Goal: Complete application form: Complete application form

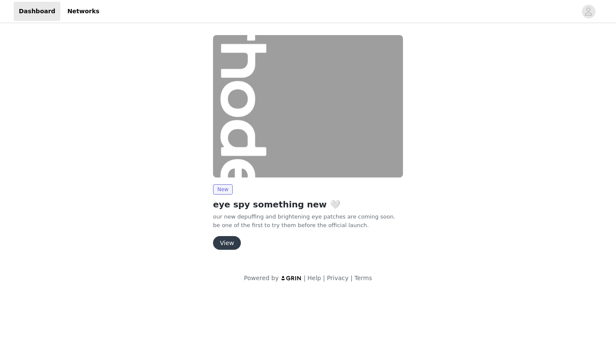
click at [227, 243] on button "View" at bounding box center [227, 243] width 28 height 14
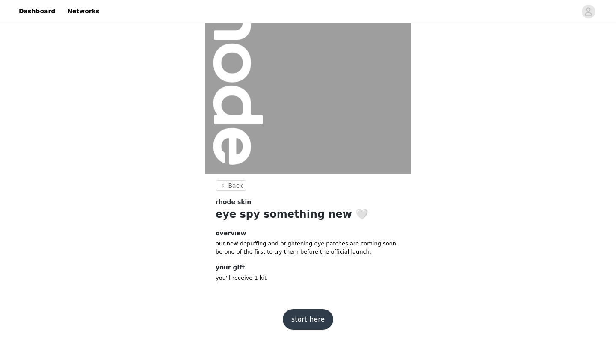
scroll to position [56, 0]
click at [310, 324] on button "start here" at bounding box center [308, 320] width 50 height 21
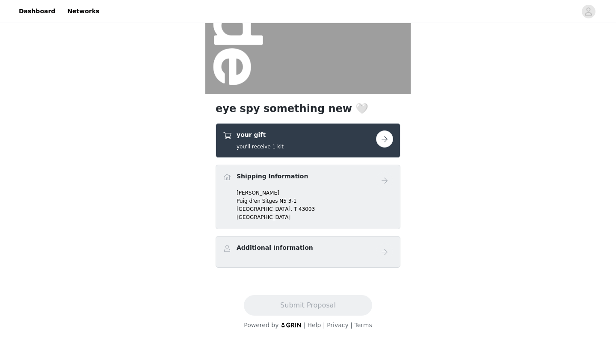
scroll to position [136, 0]
click at [382, 133] on button "button" at bounding box center [384, 138] width 17 height 17
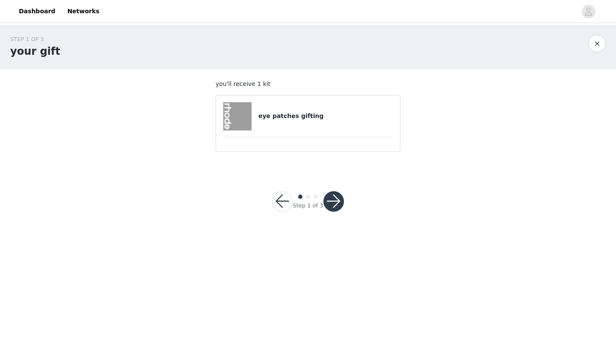
click at [317, 128] on div "eye patches gifting" at bounding box center [308, 116] width 170 height 28
click at [337, 197] on button "button" at bounding box center [333, 201] width 21 height 21
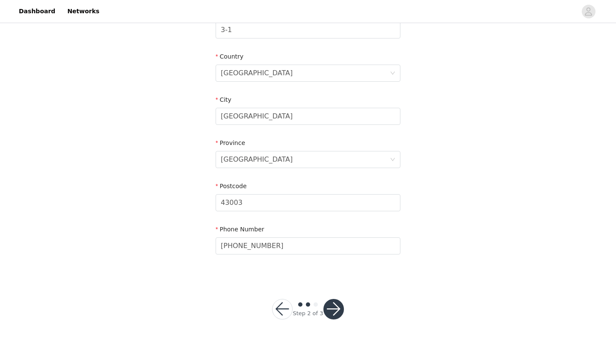
scroll to position [243, 0]
click at [282, 307] on button "button" at bounding box center [282, 309] width 21 height 21
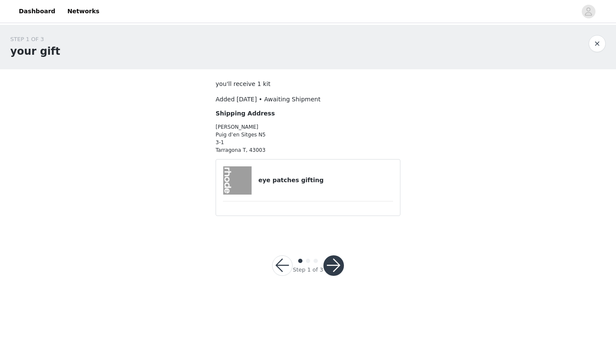
click at [240, 184] on img at bounding box center [237, 180] width 28 height 28
click at [262, 179] on h4 "eye patches gifting" at bounding box center [325, 180] width 135 height 9
click at [334, 265] on button "button" at bounding box center [333, 265] width 21 height 21
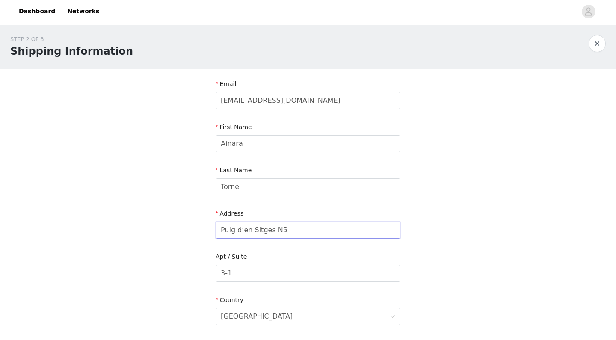
click at [271, 229] on input "Puig d’en Sitges N5" at bounding box center [307, 229] width 185 height 17
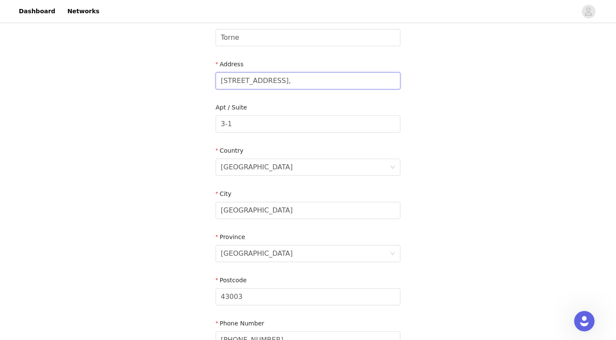
scroll to position [162, 0]
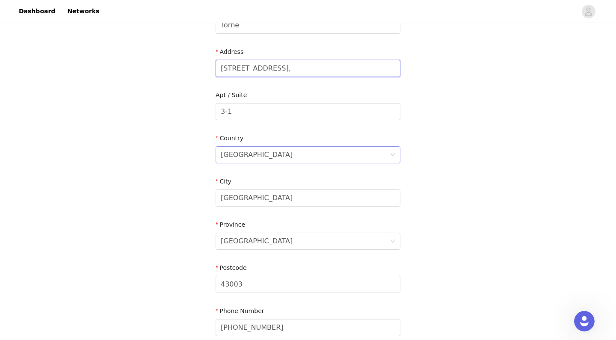
type input "[STREET_ADDRESS],"
click at [272, 165] on div "Country [GEOGRAPHIC_DATA]" at bounding box center [307, 150] width 185 height 33
click at [272, 158] on div "[GEOGRAPHIC_DATA]" at bounding box center [305, 155] width 169 height 16
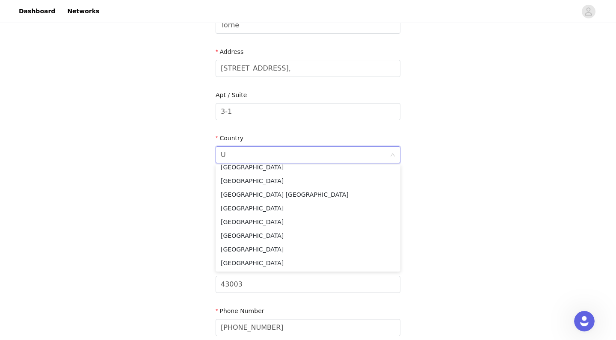
scroll to position [0, 0]
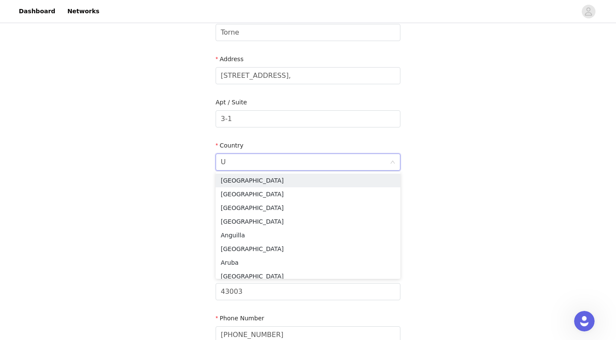
type input "UN"
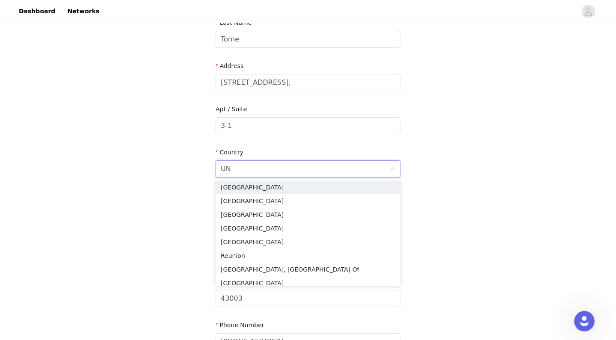
scroll to position [147, 0]
click at [245, 186] on li "[GEOGRAPHIC_DATA]" at bounding box center [307, 188] width 185 height 14
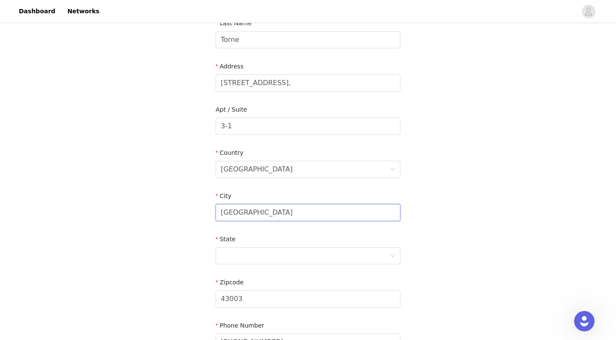
click at [242, 212] on input "[GEOGRAPHIC_DATA]" at bounding box center [307, 212] width 185 height 17
click at [239, 206] on input "[US_STATE]" at bounding box center [307, 212] width 185 height 17
type input "Laredo"
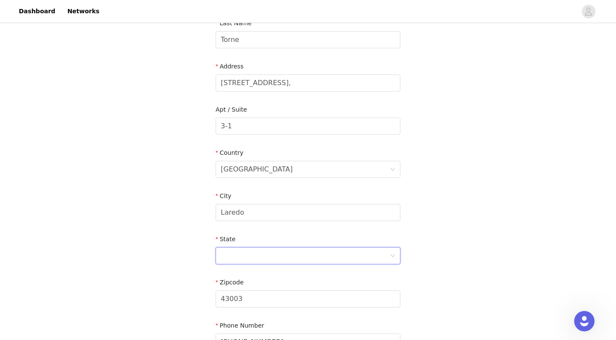
click at [241, 254] on div at bounding box center [305, 256] width 169 height 16
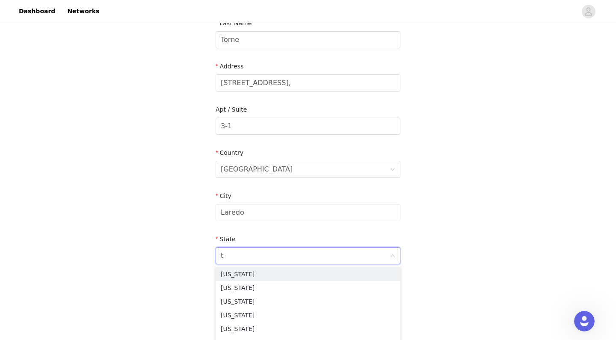
type input "te"
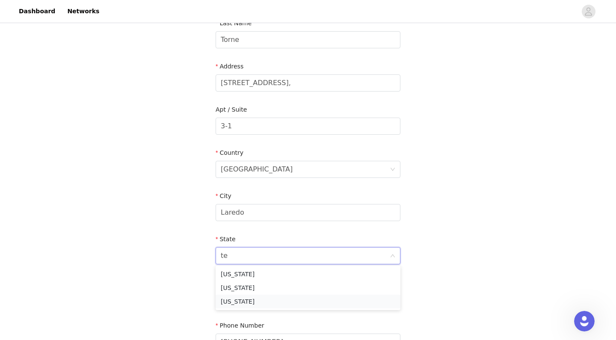
click at [245, 304] on li "[US_STATE]" at bounding box center [307, 302] width 185 height 14
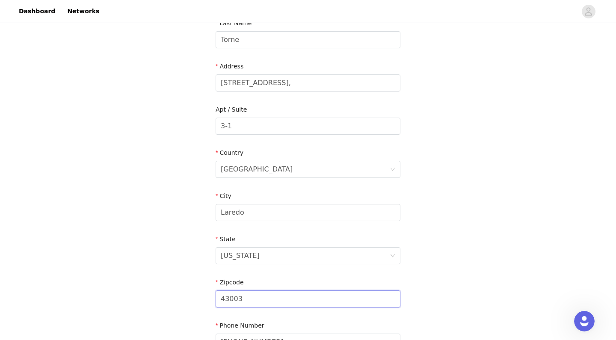
click at [241, 302] on input "43003" at bounding box center [307, 298] width 185 height 17
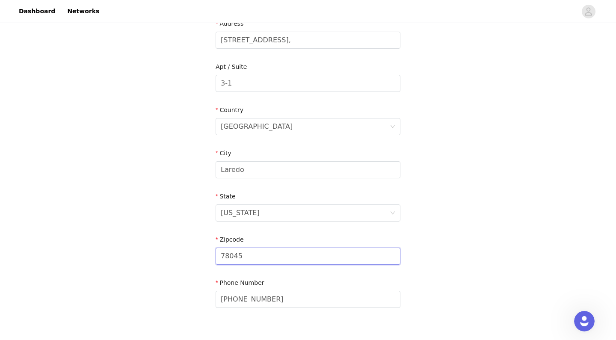
scroll to position [202, 0]
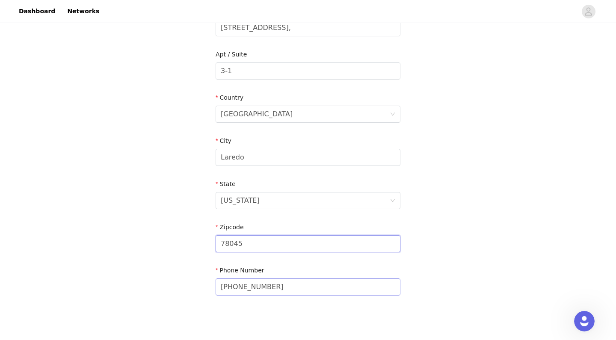
type input "78045"
click at [270, 288] on input "[PHONE_NUMBER]" at bounding box center [307, 286] width 185 height 17
type input "+5"
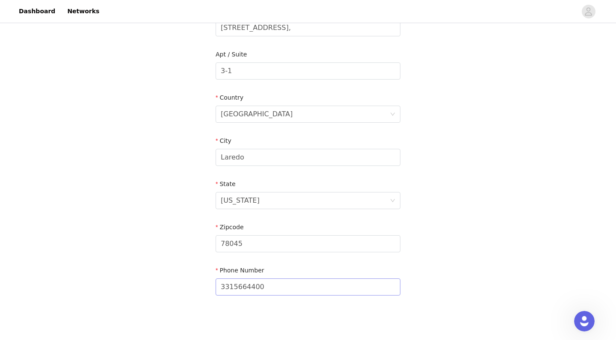
click at [285, 286] on input "3315664400" at bounding box center [307, 286] width 185 height 17
click at [221, 286] on input "3315664400" at bounding box center [307, 286] width 185 height 17
type input "[PHONE_NUMBER]"
click at [433, 183] on div "STEP 2 OF 3 Shipping Information Email [EMAIL_ADDRESS][DOMAIN_NAME] First Name …" at bounding box center [308, 71] width 616 height 497
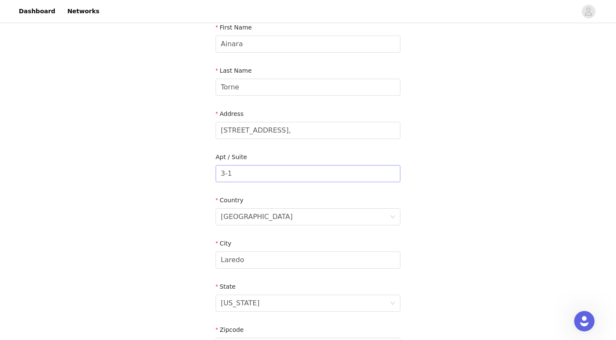
scroll to position [88, 0]
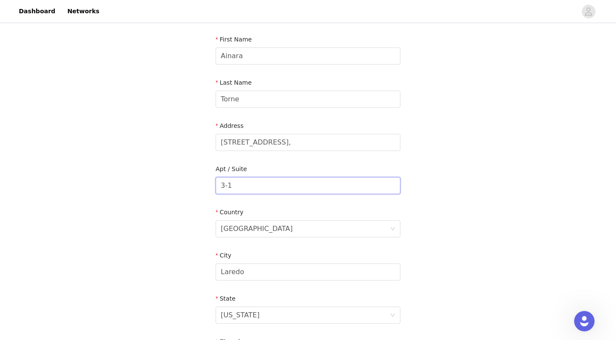
click at [308, 187] on input "3-1" at bounding box center [307, 185] width 185 height 17
type input "3"
click at [467, 96] on div "STEP 2 OF 3 Shipping Information Email [EMAIL_ADDRESS][DOMAIN_NAME] First Name …" at bounding box center [308, 185] width 616 height 497
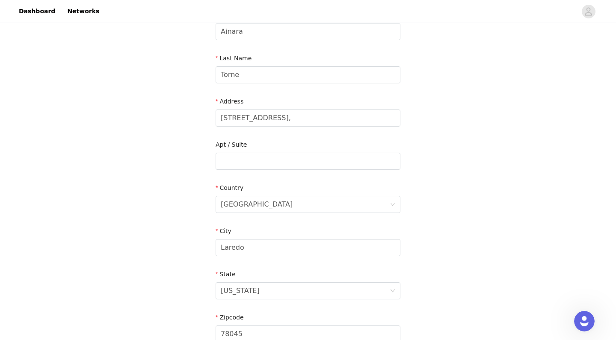
scroll to position [114, 0]
click at [254, 203] on div "[GEOGRAPHIC_DATA]" at bounding box center [257, 202] width 72 height 16
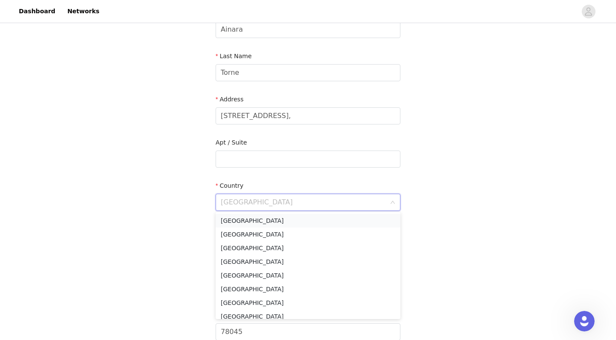
click at [251, 216] on li "[GEOGRAPHIC_DATA]" at bounding box center [307, 221] width 185 height 14
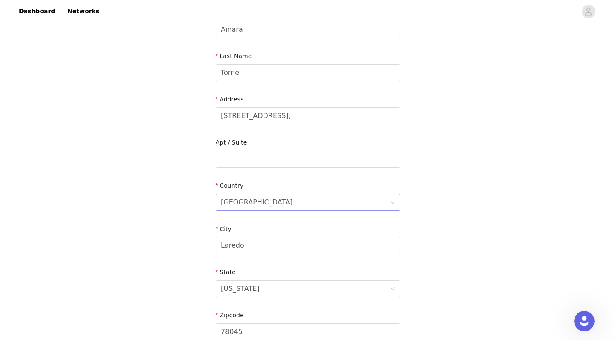
click at [256, 201] on div "[GEOGRAPHIC_DATA]" at bounding box center [257, 202] width 72 height 16
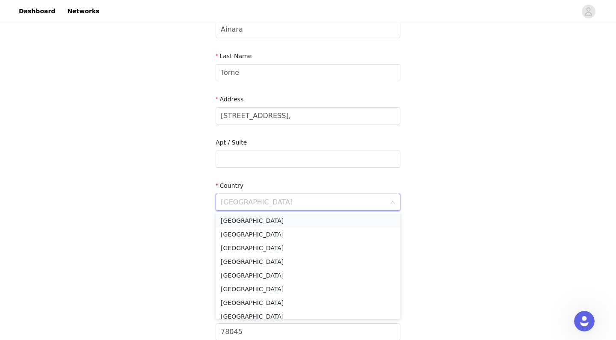
scroll to position [0, 0]
click at [260, 220] on li "[GEOGRAPHIC_DATA]" at bounding box center [307, 221] width 185 height 14
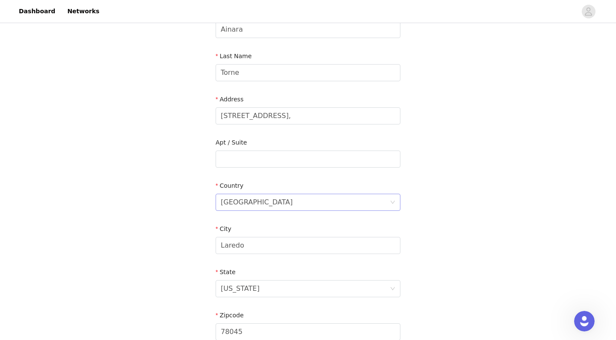
click at [261, 203] on div "[GEOGRAPHIC_DATA]" at bounding box center [257, 202] width 72 height 16
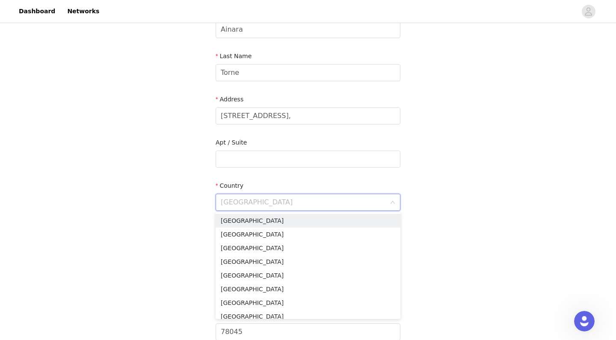
click at [261, 203] on input at bounding box center [305, 202] width 169 height 16
click at [270, 218] on li "[GEOGRAPHIC_DATA]" at bounding box center [307, 221] width 185 height 14
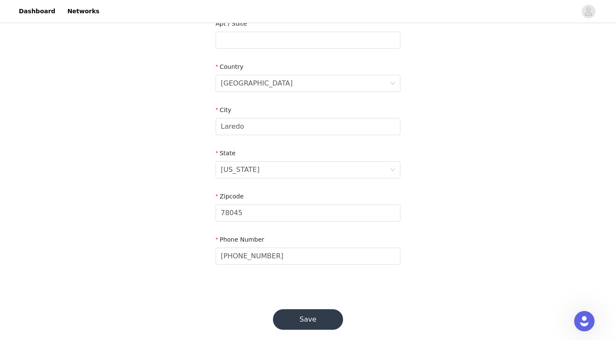
scroll to position [234, 0]
click at [296, 319] on button "Save" at bounding box center [308, 318] width 70 height 21
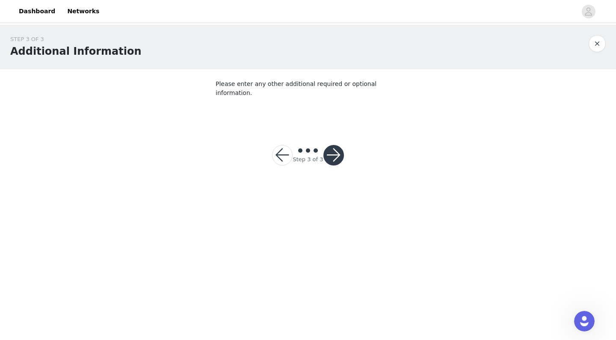
click at [309, 317] on body "Dashboard Networks STEP 3 OF 3 Additional Information Please enter any other ad…" at bounding box center [308, 170] width 616 height 340
click at [336, 147] on button "button" at bounding box center [333, 155] width 21 height 21
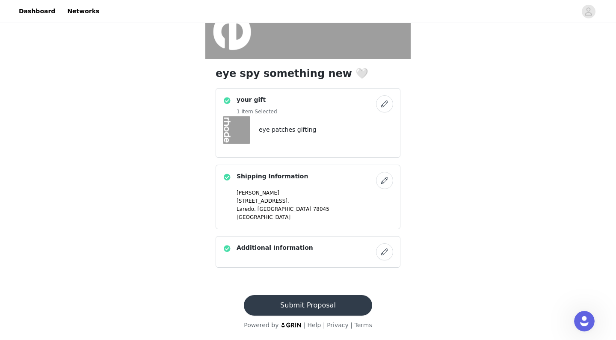
scroll to position [171, 0]
click at [379, 249] on button "button" at bounding box center [384, 251] width 17 height 17
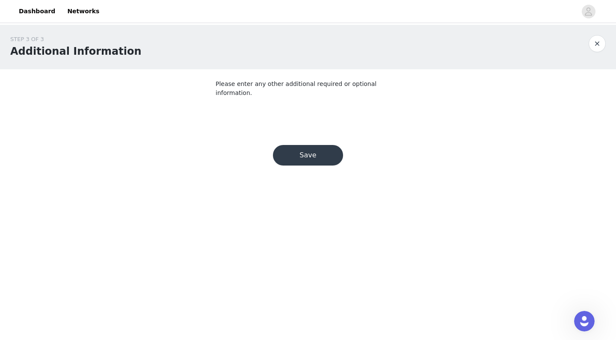
click at [291, 149] on button "Save" at bounding box center [308, 155] width 70 height 21
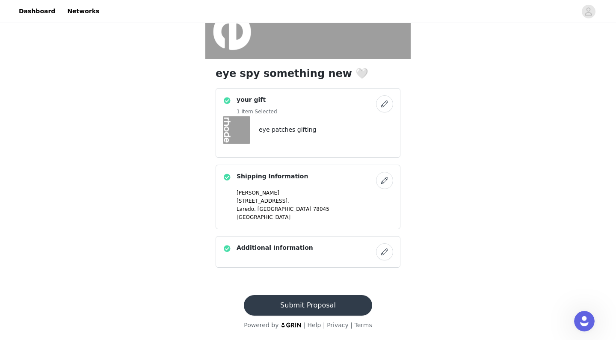
scroll to position [171, 0]
click at [305, 301] on button "Submit Proposal" at bounding box center [308, 305] width 128 height 21
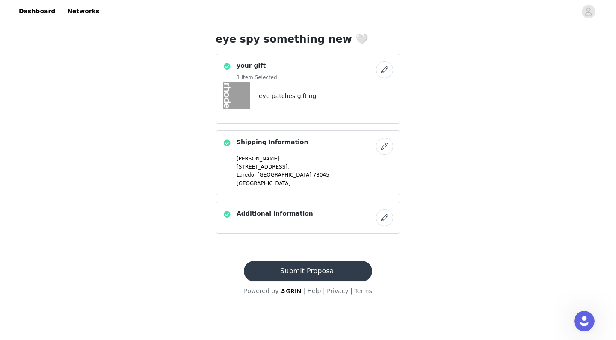
scroll to position [0, 0]
